Goal: Navigation & Orientation: Find specific page/section

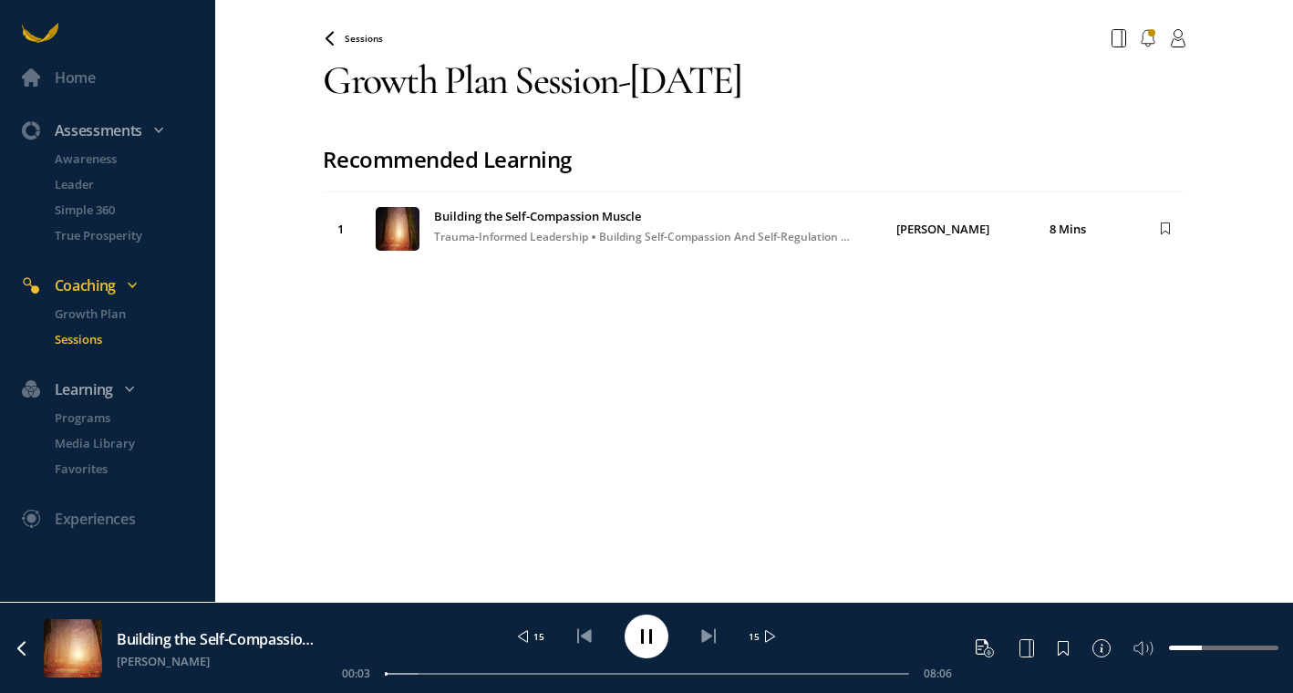
click at [639, 676] on div "00:03 08:06" at bounding box center [647, 674] width 610 height 16
click at [615, 673] on div at bounding box center [647, 674] width 524 height 2
click at [634, 644] on circle at bounding box center [647, 637] width 44 height 44
click at [130, 272] on link "Coaching" at bounding box center [107, 282] width 215 height 46
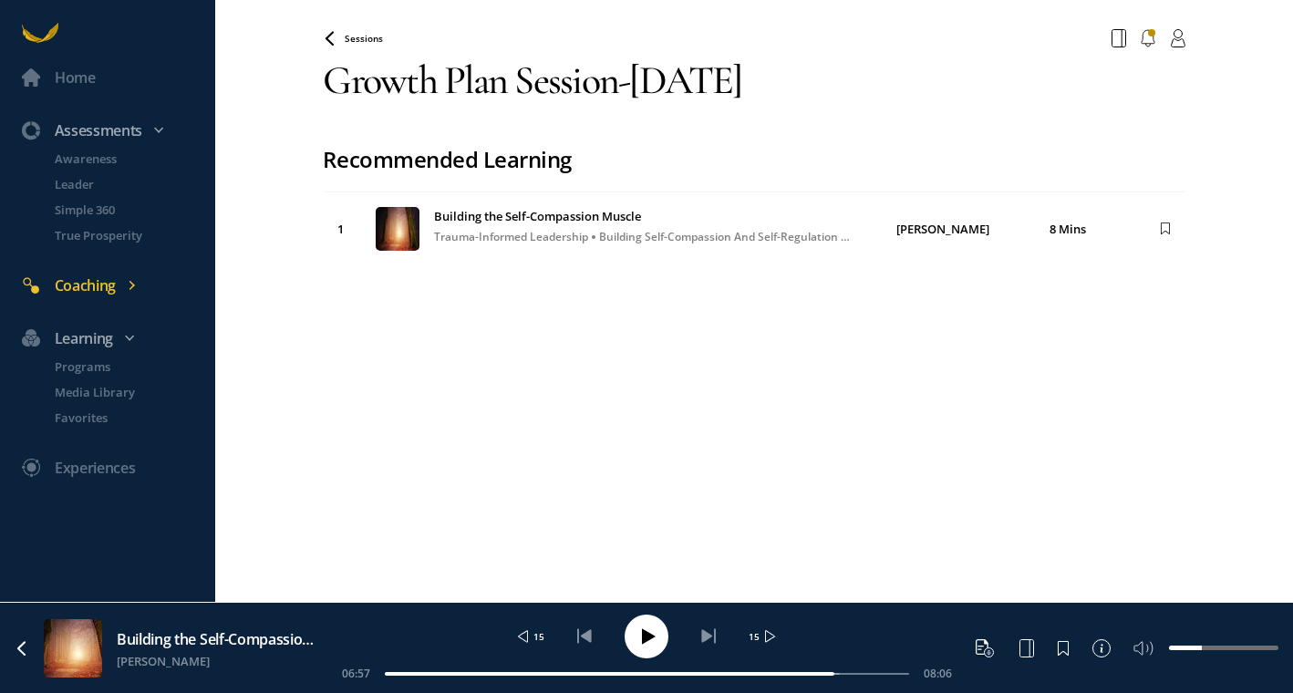
click at [129, 282] on icon at bounding box center [132, 285] width 11 height 11
click at [92, 342] on p "Sessions" at bounding box center [133, 339] width 157 height 18
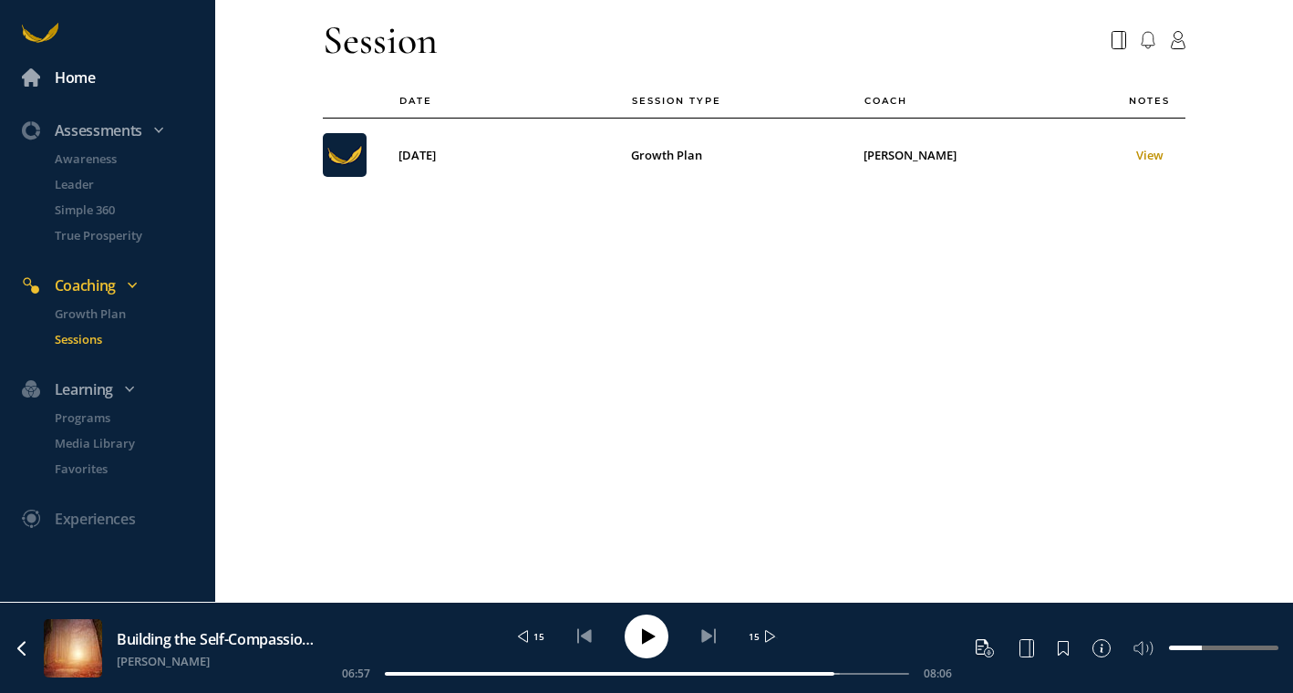
click at [87, 80] on div "Home" at bounding box center [75, 78] width 41 height 24
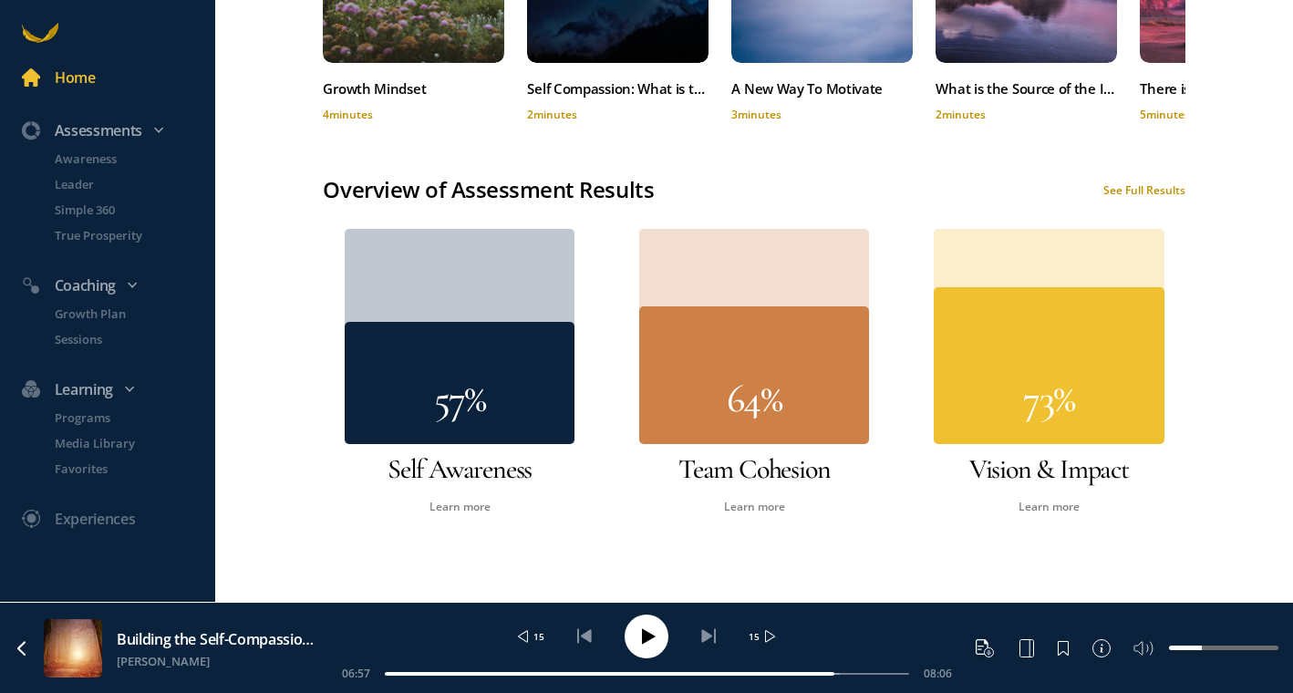
scroll to position [1051, 0]
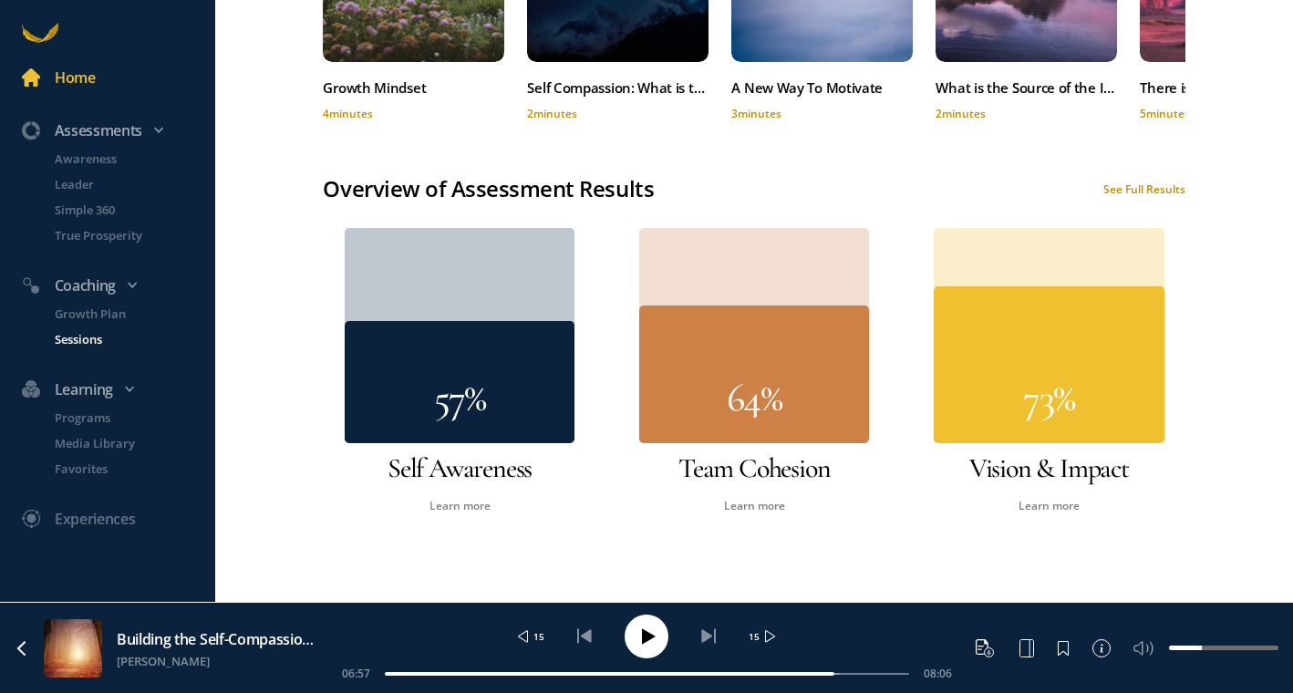
click at [75, 337] on p "Sessions" at bounding box center [133, 339] width 157 height 18
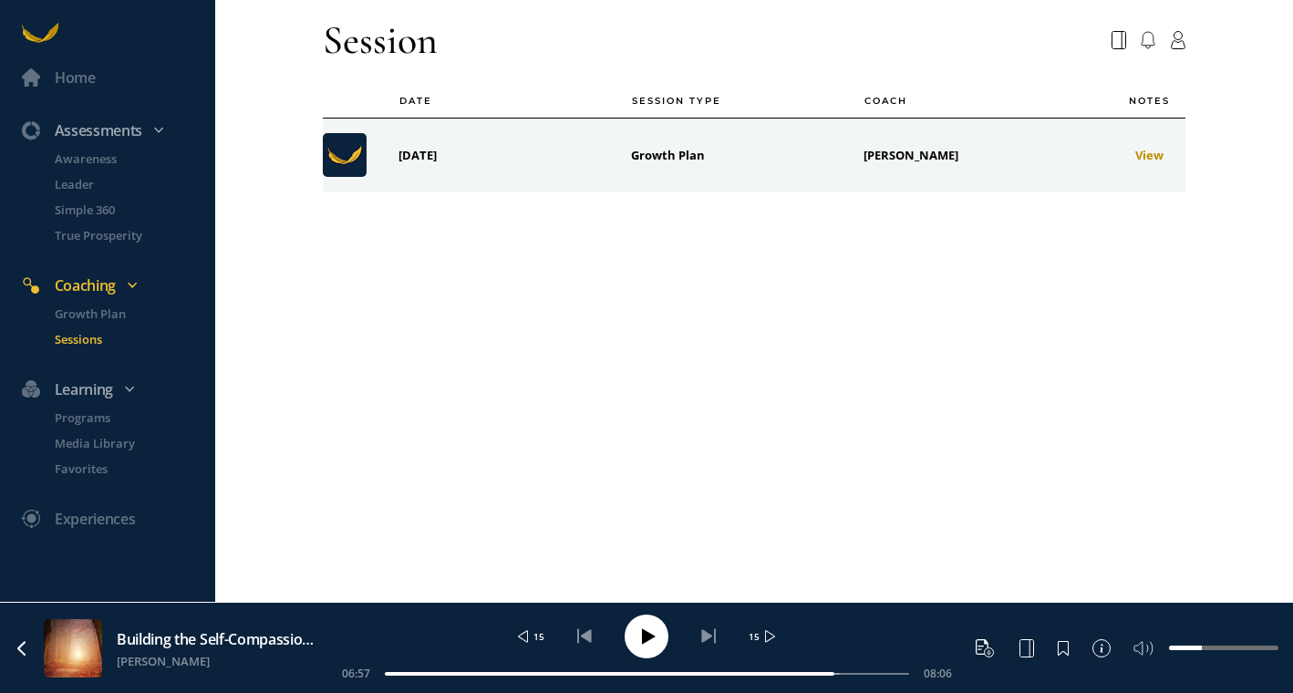
click at [481, 179] on td "[DATE]" at bounding box center [500, 156] width 233 height 74
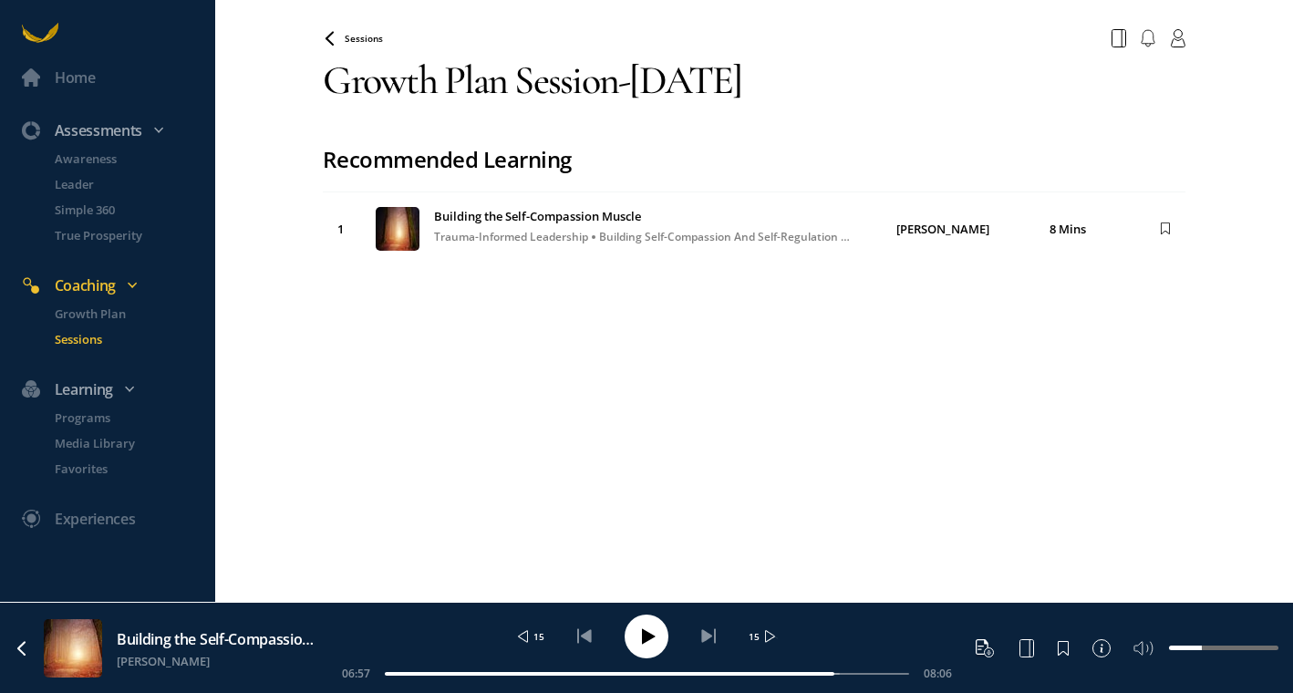
click at [326, 48] on div "Sessions" at bounding box center [754, 38] width 884 height 33
click at [117, 305] on p "Growth Plan" at bounding box center [133, 314] width 157 height 18
